Goal: Navigation & Orientation: Find specific page/section

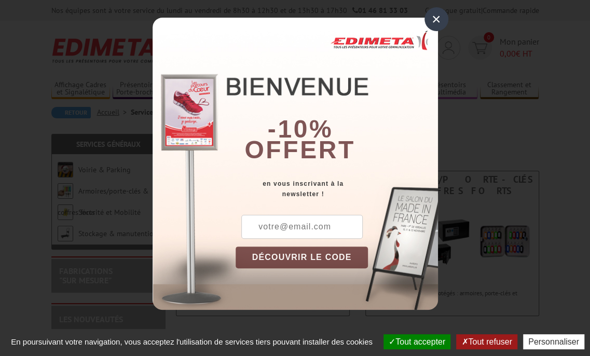
click at [439, 16] on div "×" at bounding box center [436, 19] width 24 height 24
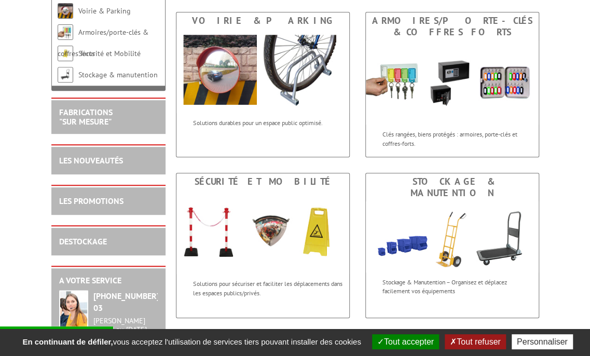
scroll to position [160, 0]
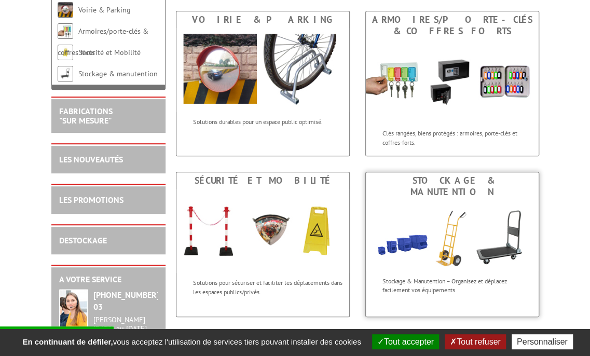
click at [441, 238] on img at bounding box center [452, 235] width 173 height 71
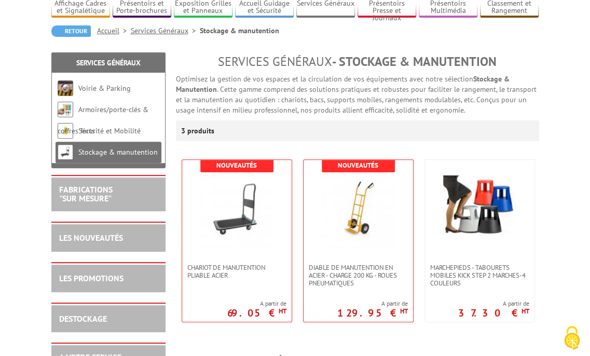
scroll to position [96, 0]
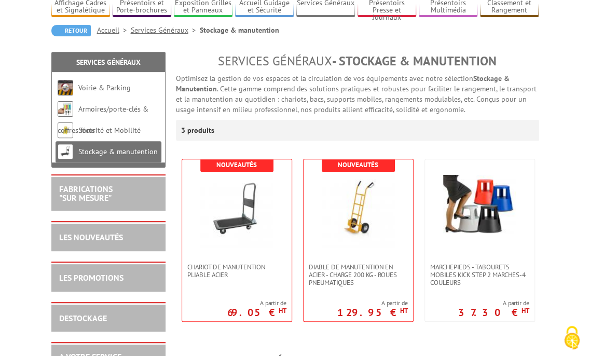
click at [133, 312] on div "DESTOCKAGE" at bounding box center [108, 318] width 99 height 12
click at [121, 272] on link "LES PROMOTIONS" at bounding box center [91, 277] width 64 height 10
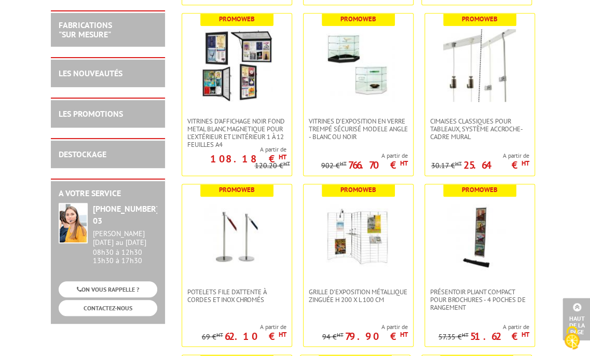
scroll to position [4105, 0]
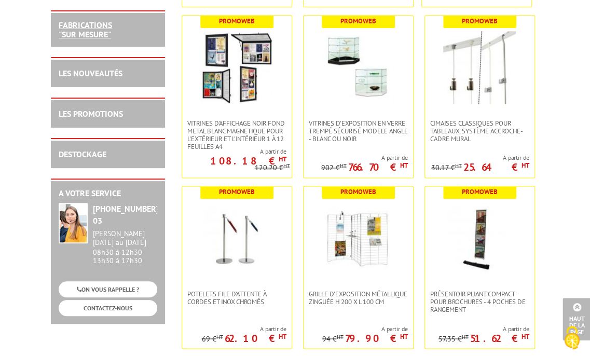
click at [88, 28] on link "FABRICATIONS "Sur Mesure"" at bounding box center [85, 30] width 53 height 20
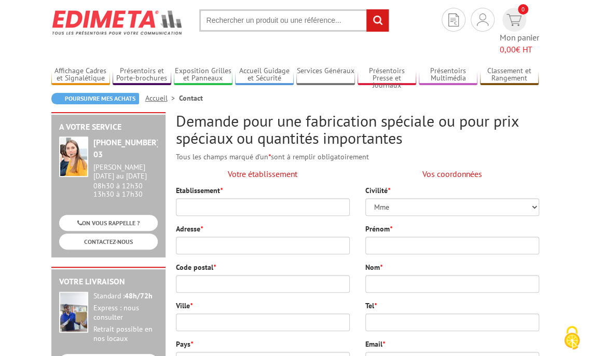
scroll to position [27, 0]
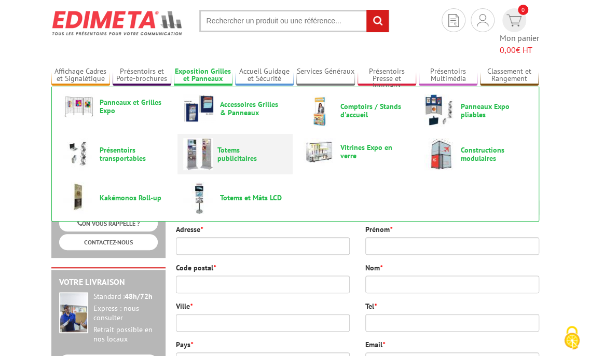
click at [209, 138] on img at bounding box center [198, 154] width 30 height 32
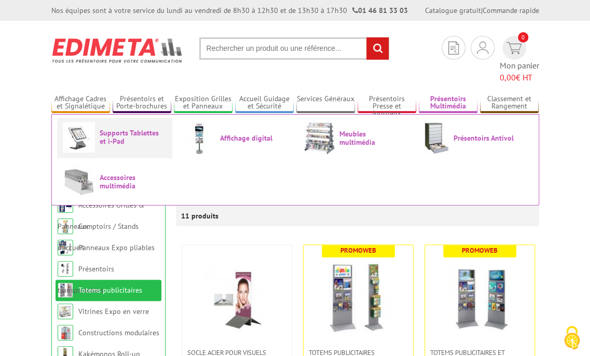
click at [147, 129] on span "Supports Tablettes et i-Pad" at bounding box center [131, 137] width 62 height 17
